Goal: Task Accomplishment & Management: Manage account settings

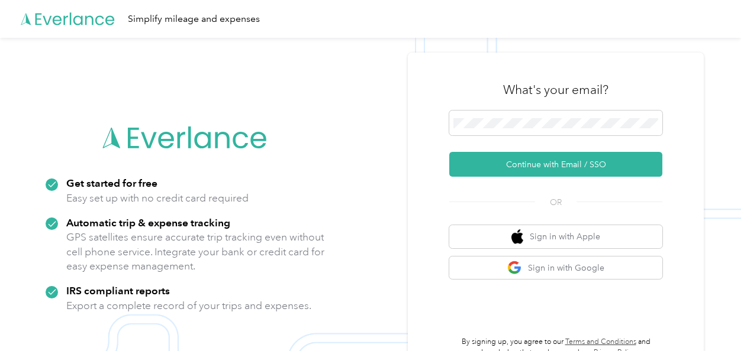
click at [452, 165] on div "What's your email? Continue with Email / SSO OR Sign in with Apple Sign in with…" at bounding box center [556, 214] width 296 height 322
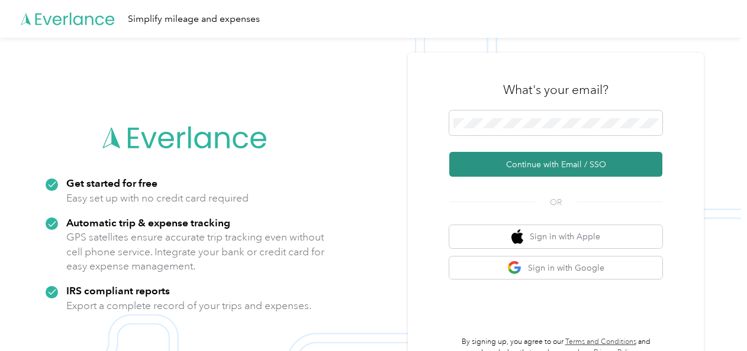
click at [482, 163] on button "Continue with Email / SSO" at bounding box center [555, 164] width 213 height 25
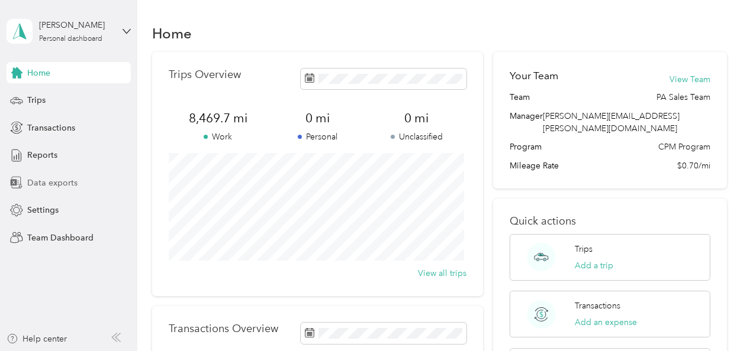
click at [52, 180] on span "Data exports" at bounding box center [52, 183] width 50 height 12
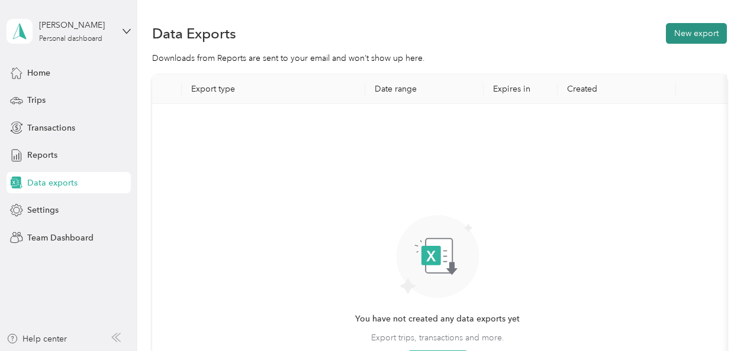
click at [695, 34] on button "New export" at bounding box center [696, 33] width 61 height 21
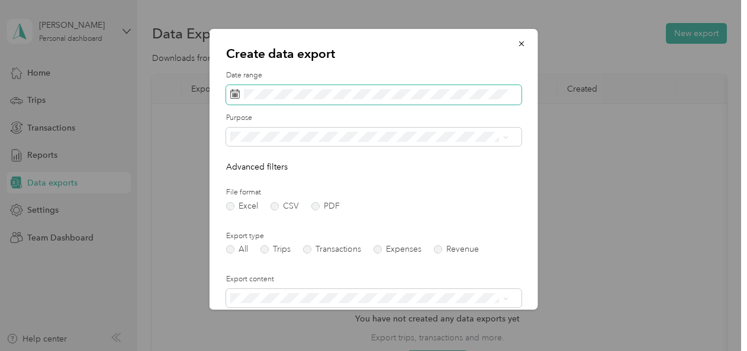
click at [288, 88] on span at bounding box center [373, 95] width 295 height 20
click at [233, 92] on icon at bounding box center [234, 93] width 9 height 9
click at [232, 92] on icon at bounding box center [234, 93] width 9 height 9
click at [234, 92] on icon at bounding box center [234, 93] width 9 height 9
click at [236, 94] on rect at bounding box center [235, 93] width 1 height 1
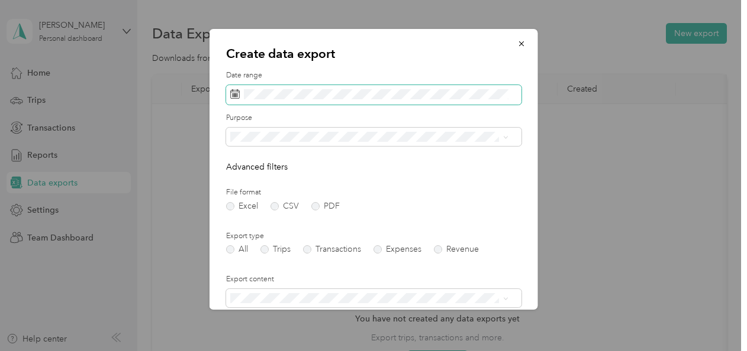
click at [236, 94] on rect at bounding box center [235, 93] width 1 height 1
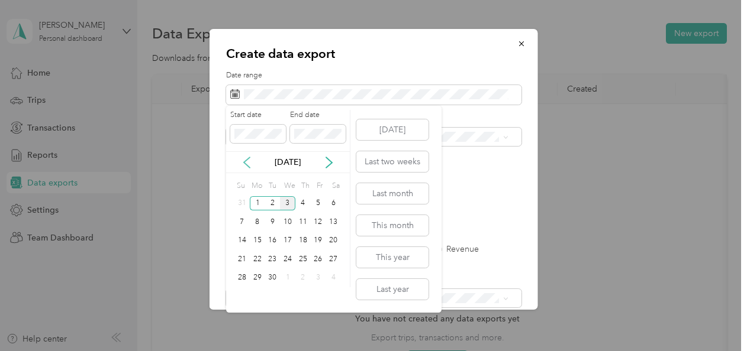
click at [249, 161] on icon at bounding box center [247, 163] width 12 height 12
click at [313, 201] on div "1" at bounding box center [318, 203] width 15 height 15
click at [238, 294] on div "31" at bounding box center [241, 296] width 15 height 15
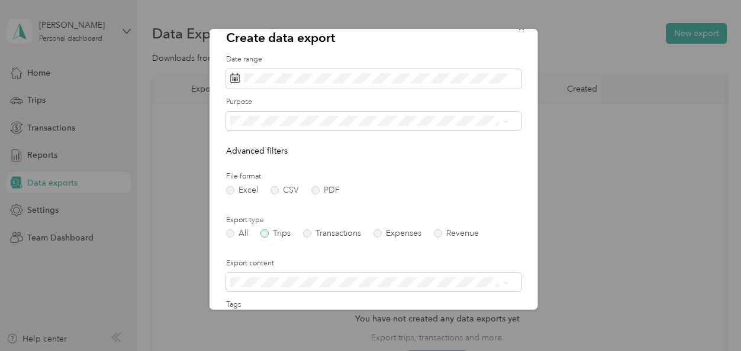
scroll to position [59, 0]
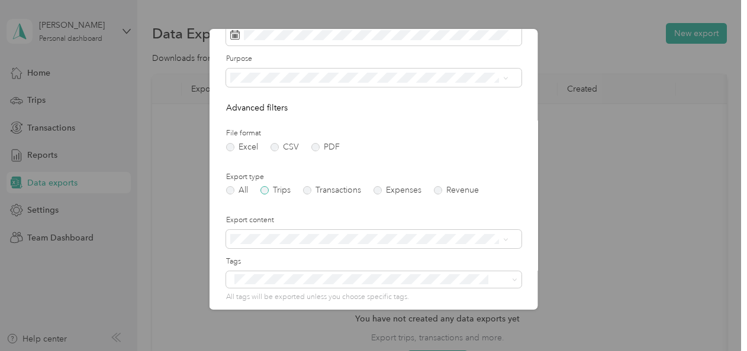
click at [266, 189] on label "Trips" at bounding box center [275, 190] width 30 height 8
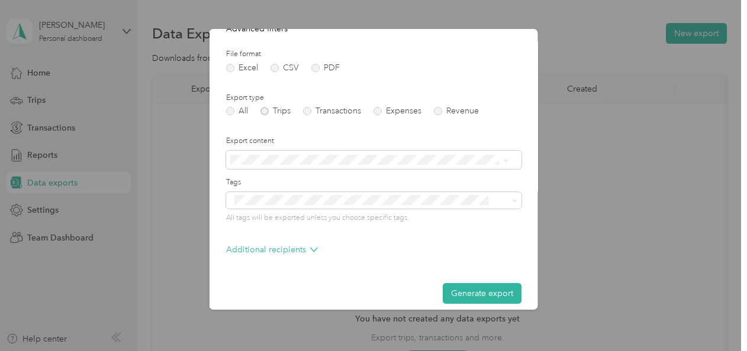
scroll to position [149, 0]
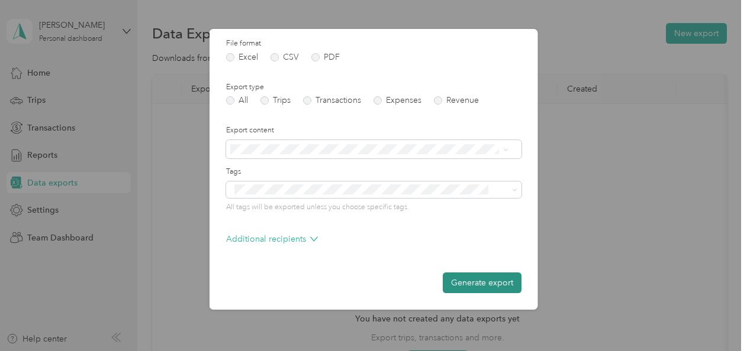
click at [464, 278] on button "Generate export" at bounding box center [482, 283] width 79 height 21
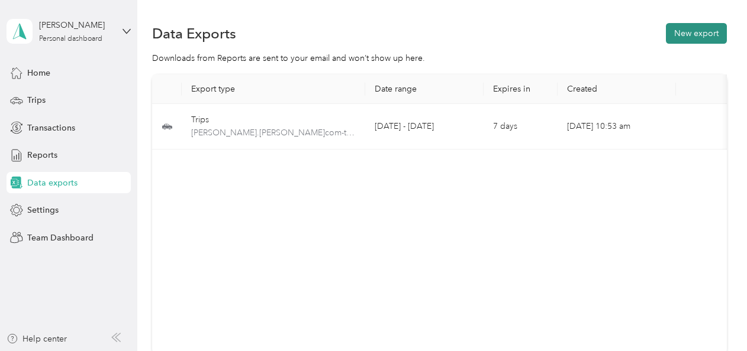
click at [686, 31] on button "New export" at bounding box center [696, 33] width 61 height 21
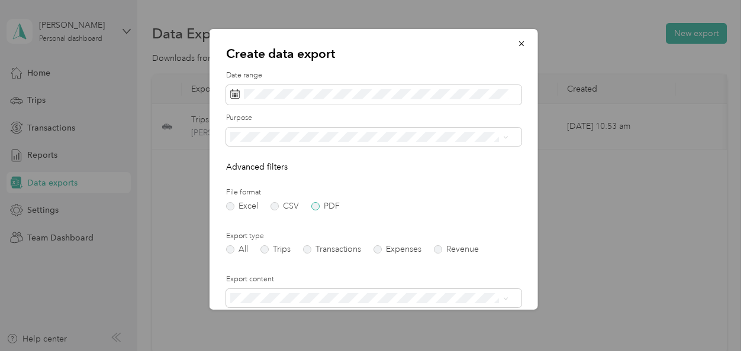
click at [321, 204] on label "PDF" at bounding box center [325, 206] width 28 height 8
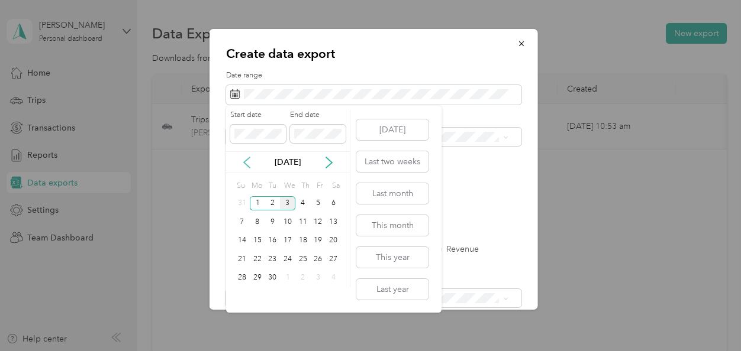
click at [250, 163] on icon at bounding box center [247, 163] width 12 height 12
click at [316, 201] on div "1" at bounding box center [318, 203] width 15 height 15
click at [245, 292] on div "31" at bounding box center [241, 296] width 15 height 15
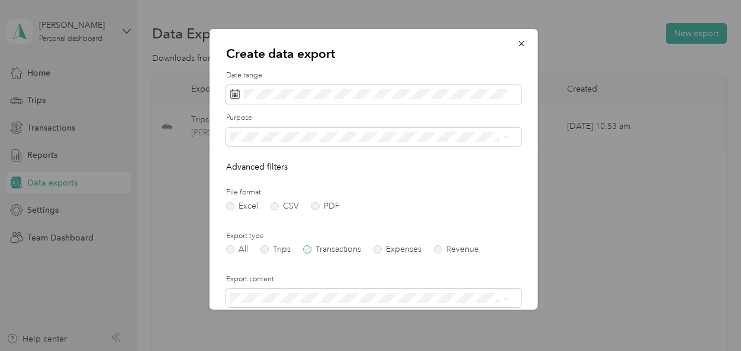
click at [304, 249] on label "Transactions" at bounding box center [332, 250] width 58 height 8
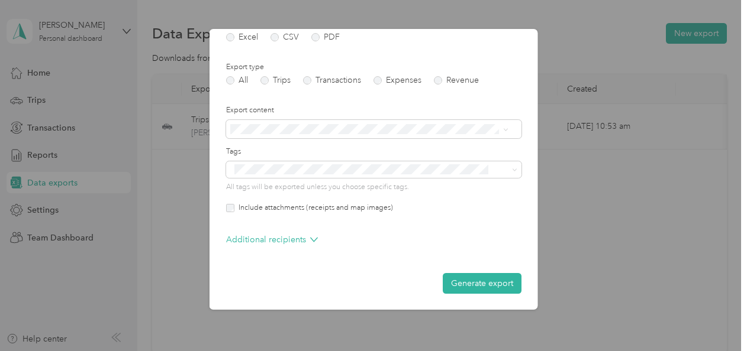
click at [236, 209] on label "Include attachments (receipts and map images)" at bounding box center [313, 208] width 159 height 11
click at [483, 283] on button "Generate export" at bounding box center [482, 283] width 79 height 21
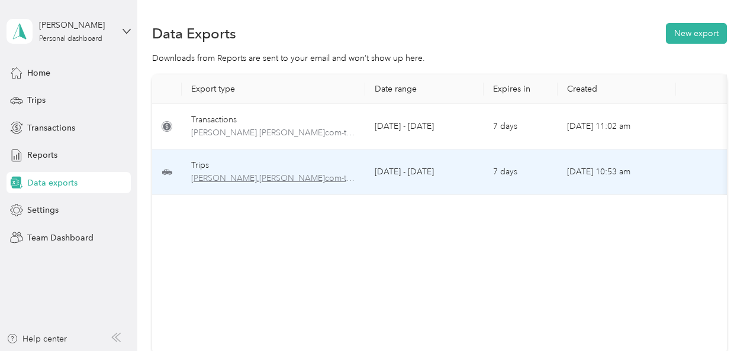
click at [228, 176] on span "[PERSON_NAME].[PERSON_NAME]com-trips-2025-08-01-2025-08-31.xlsx" at bounding box center [273, 178] width 165 height 13
click at [274, 179] on span "[PERSON_NAME].[PERSON_NAME]com-trips-2025-08-01-2025-08-31.xlsx" at bounding box center [273, 178] width 165 height 13
click at [273, 177] on span "[PERSON_NAME].[PERSON_NAME]com-trips-2025-08-01-2025-08-31.xlsx" at bounding box center [273, 178] width 165 height 13
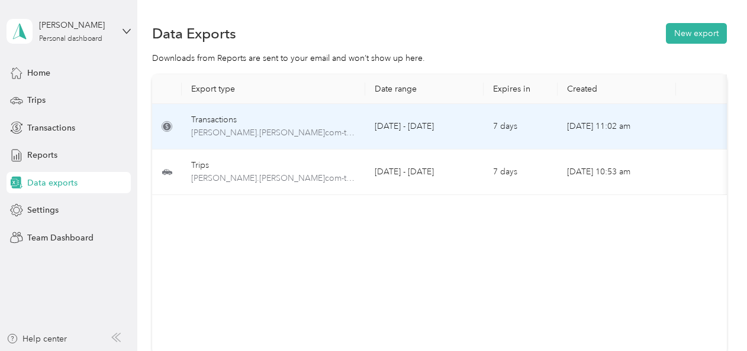
drag, startPoint x: 273, startPoint y: 177, endPoint x: 237, endPoint y: 143, distance: 49.8
click at [237, 143] on td "Transactions [PERSON_NAME].[PERSON_NAME]com-transactions-2025-08-01-2025-08-31.…" at bounding box center [273, 127] width 183 height 46
click at [213, 131] on span "[PERSON_NAME].[PERSON_NAME]com-transactions-2025-08-01-2025-08-31.pdf" at bounding box center [273, 133] width 165 height 13
click at [222, 134] on span "[PERSON_NAME].[PERSON_NAME]com-transactions-2025-08-01-2025-08-31.pdf" at bounding box center [273, 133] width 165 height 13
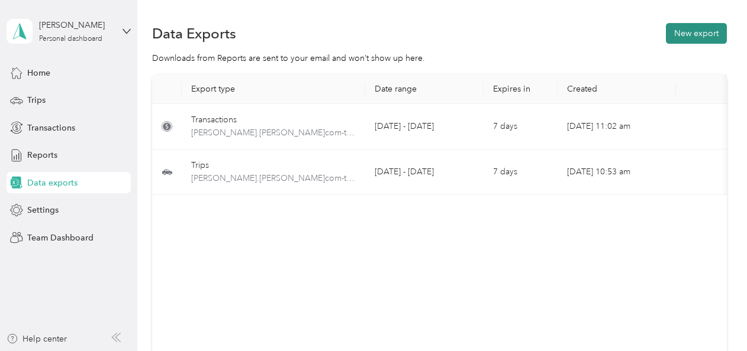
click at [695, 32] on button "New export" at bounding box center [696, 33] width 61 height 21
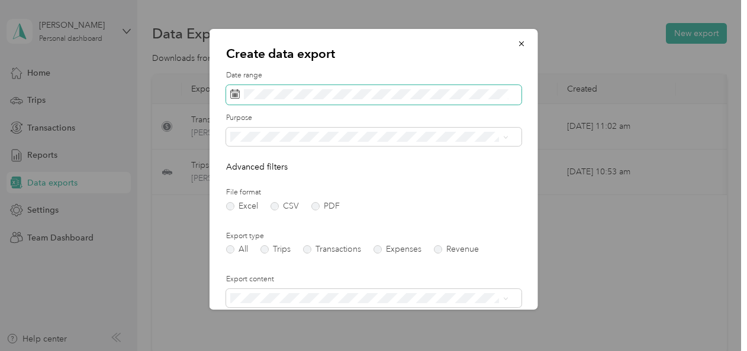
click at [249, 86] on span at bounding box center [373, 95] width 295 height 20
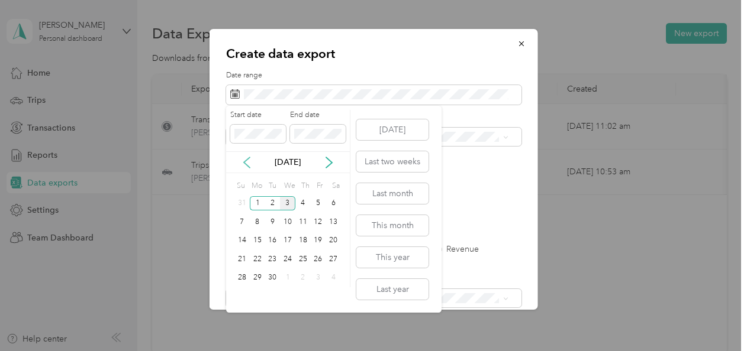
click at [250, 162] on icon at bounding box center [247, 163] width 12 height 12
click at [318, 202] on div "1" at bounding box center [318, 203] width 15 height 15
click at [242, 289] on div "31" at bounding box center [241, 296] width 15 height 15
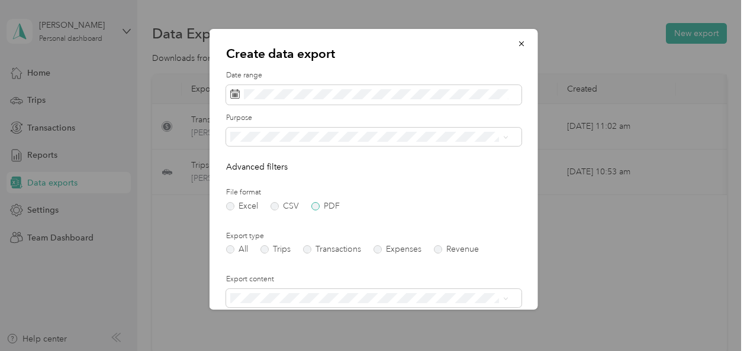
click at [318, 204] on label "PDF" at bounding box center [325, 206] width 28 height 8
click at [312, 250] on label "Transactions" at bounding box center [332, 250] width 58 height 8
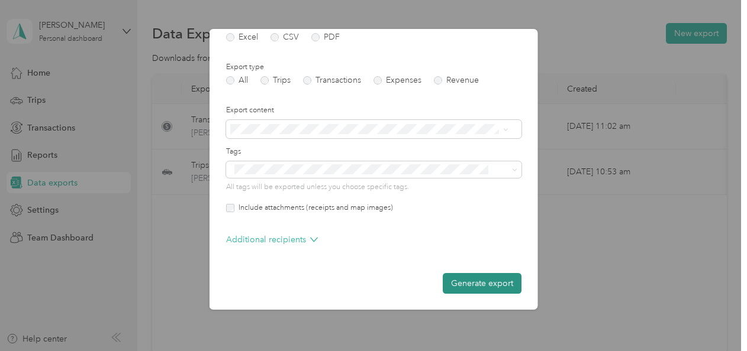
click at [469, 283] on button "Generate export" at bounding box center [482, 283] width 79 height 21
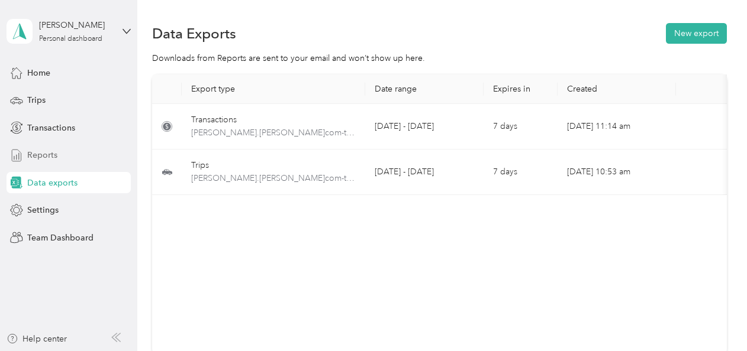
click at [55, 155] on span "Reports" at bounding box center [42, 155] width 30 height 12
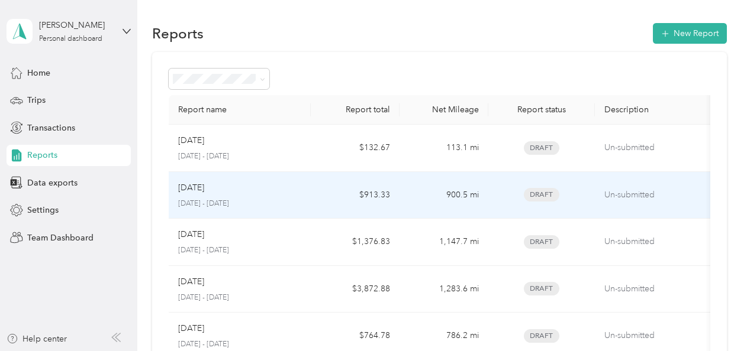
click at [229, 193] on div "[DATE]" at bounding box center [239, 188] width 123 height 13
